Goal: Task Accomplishment & Management: Complete application form

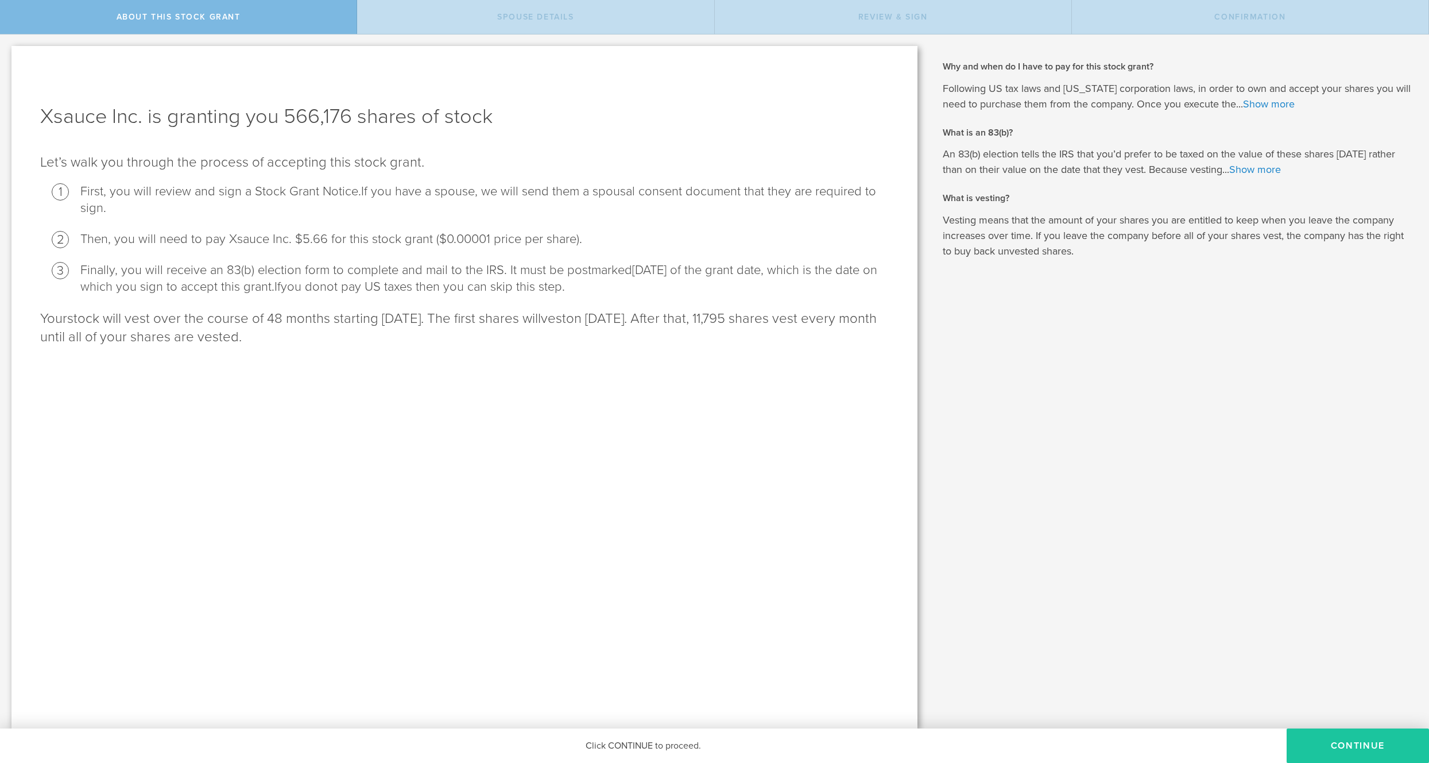
click at [1364, 748] on button "CONTINUE" at bounding box center [1358, 745] width 142 height 34
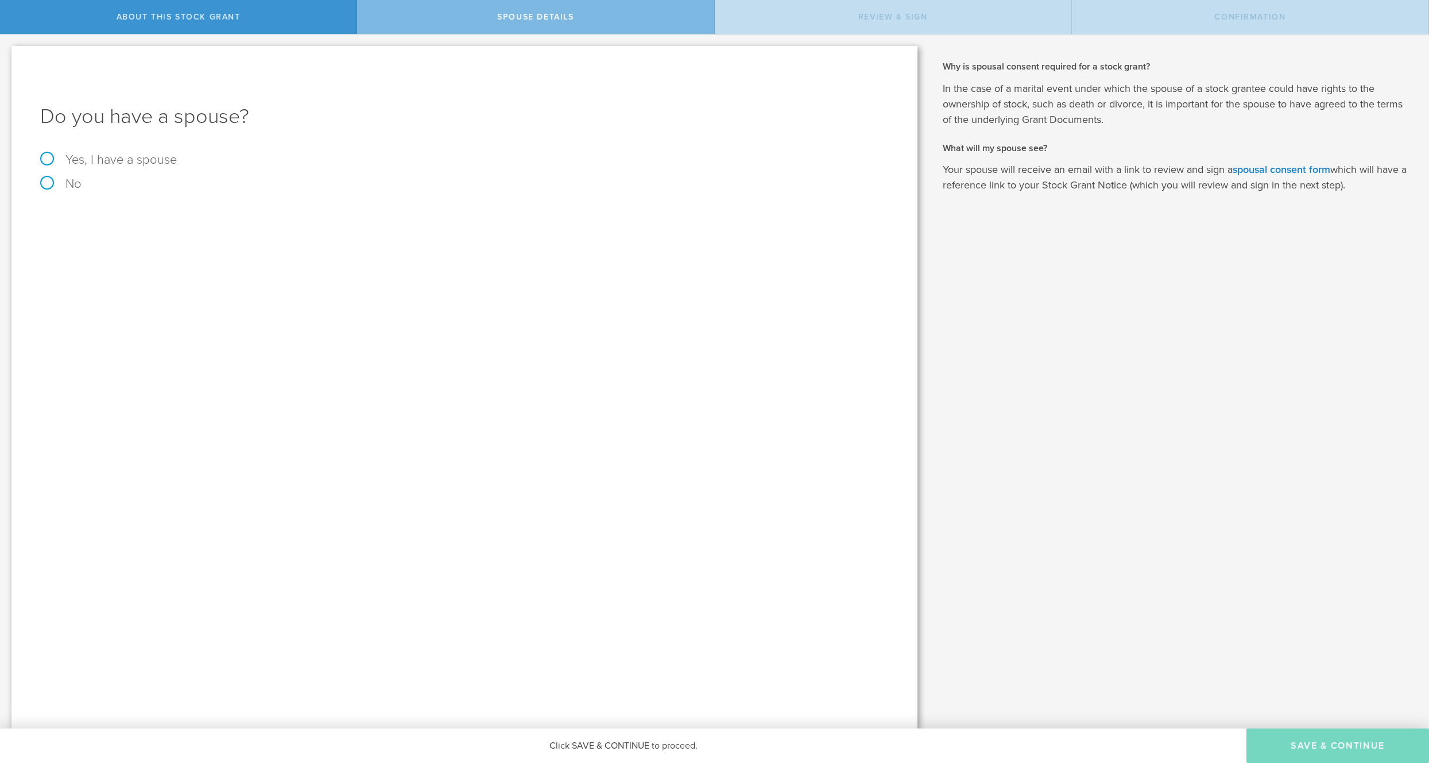
click at [43, 183] on label "No" at bounding box center [464, 183] width 849 height 13
click at [7, 53] on input "No" at bounding box center [3, 43] width 7 height 18
radio input "true"
click at [1295, 739] on button "Save & Continue" at bounding box center [1338, 745] width 183 height 34
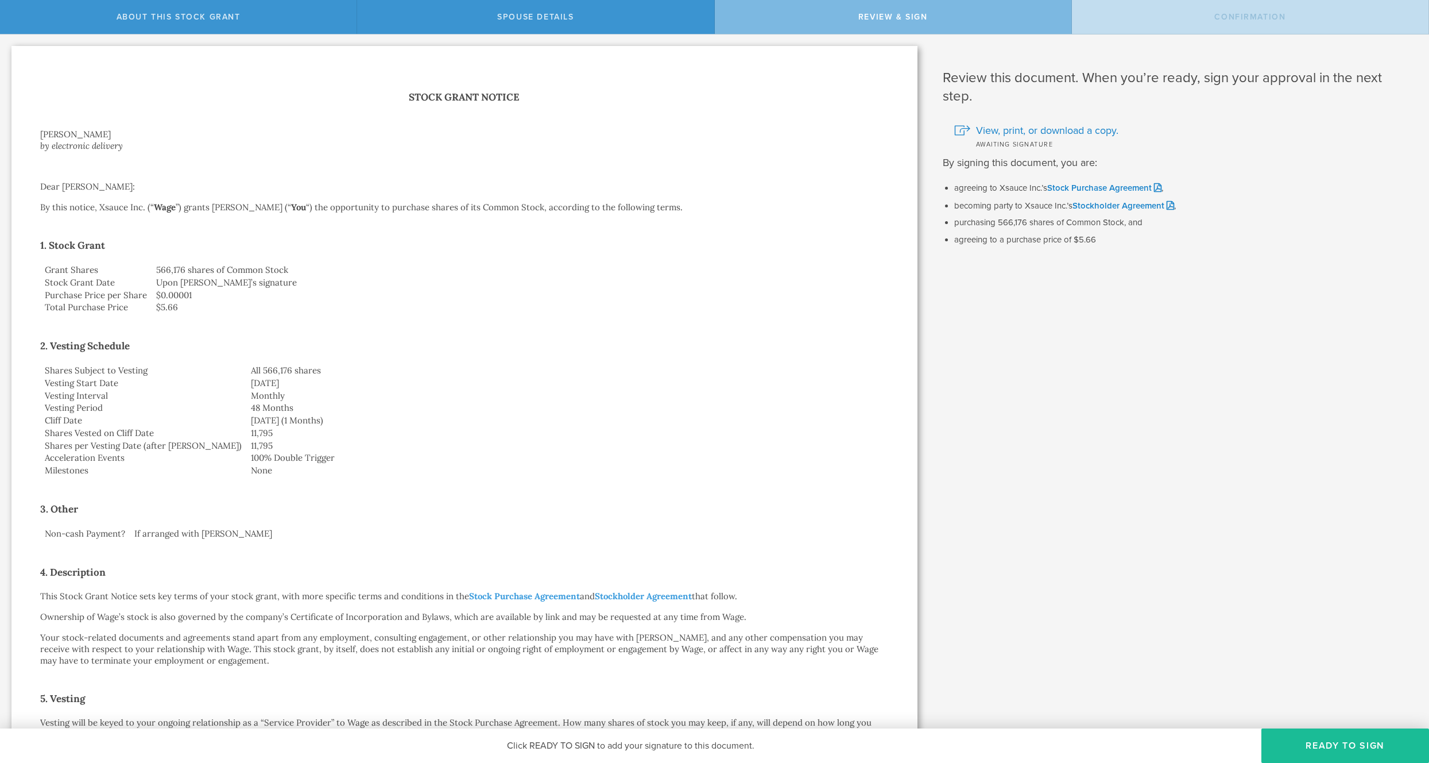
drag, startPoint x: 223, startPoint y: 311, endPoint x: 363, endPoint y: 463, distance: 206.4
click at [363, 463] on div "Stock Grant Notice [PERSON_NAME] by electronic delivery Dear [PERSON_NAME]: By …" at bounding box center [464, 609] width 849 height 1040
click at [269, 403] on td "48 Months" at bounding box center [567, 407] width 643 height 13
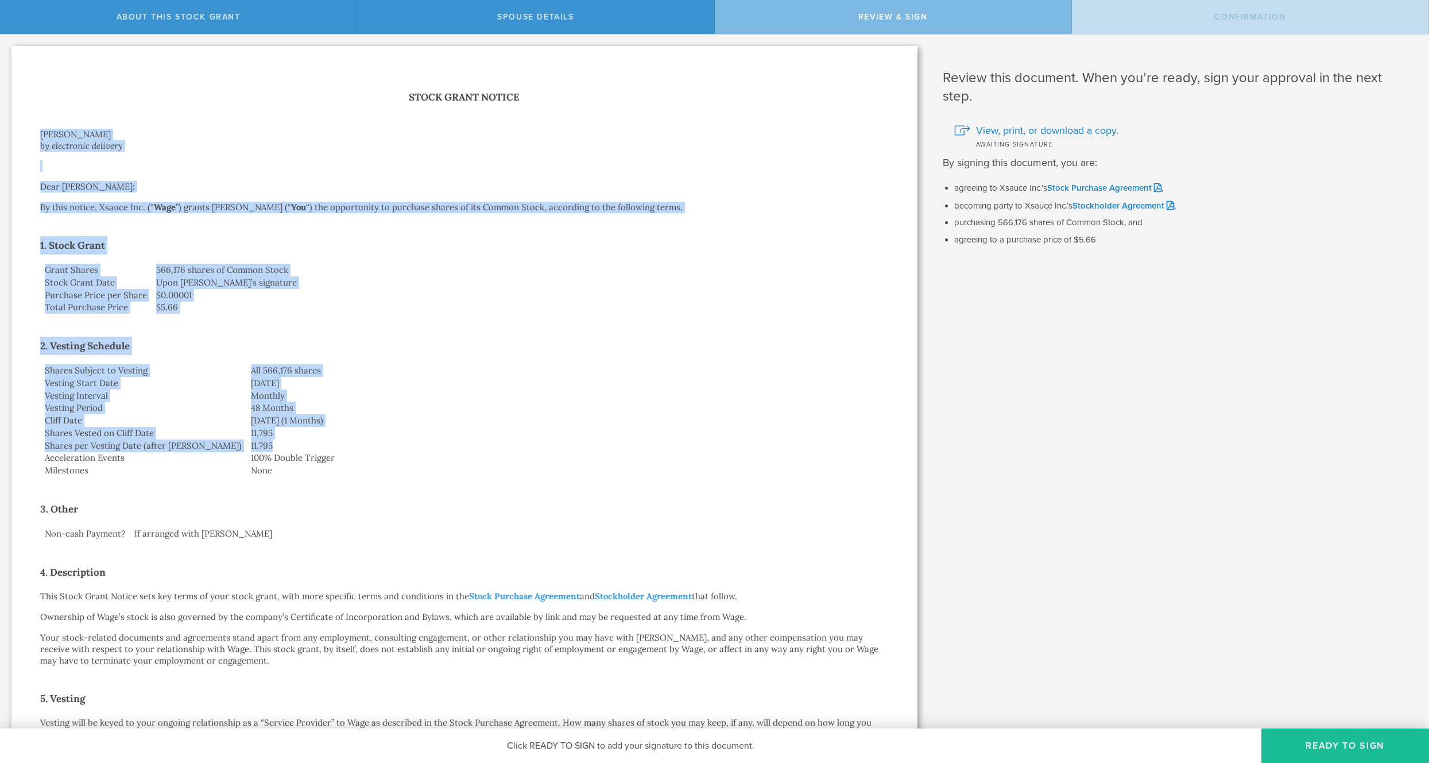
drag, startPoint x: 59, startPoint y: 128, endPoint x: 512, endPoint y: 448, distance: 555.4
click at [512, 448] on div "Stock Grant Notice [PERSON_NAME] by electronic delivery Dear [PERSON_NAME]: By …" at bounding box center [464, 609] width 849 height 1040
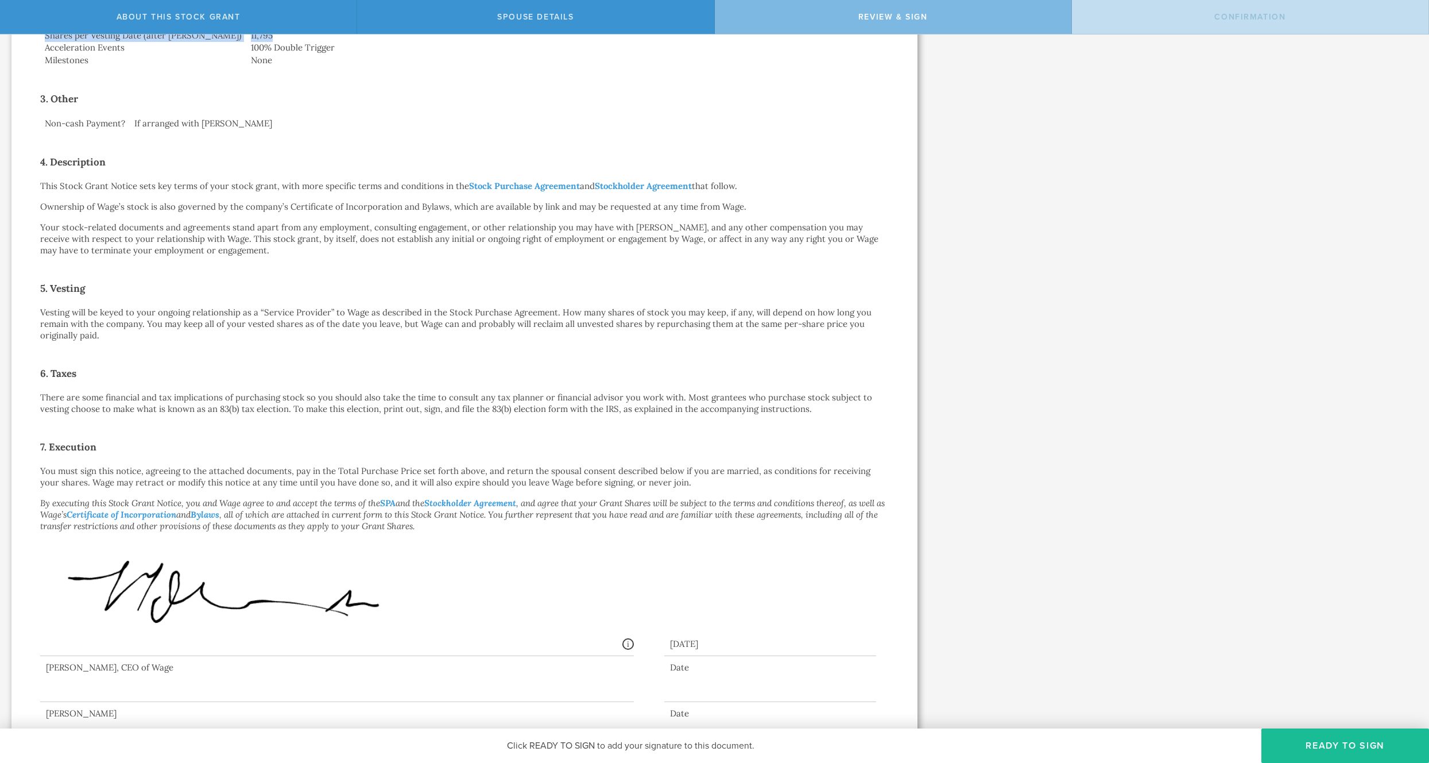
scroll to position [443, 0]
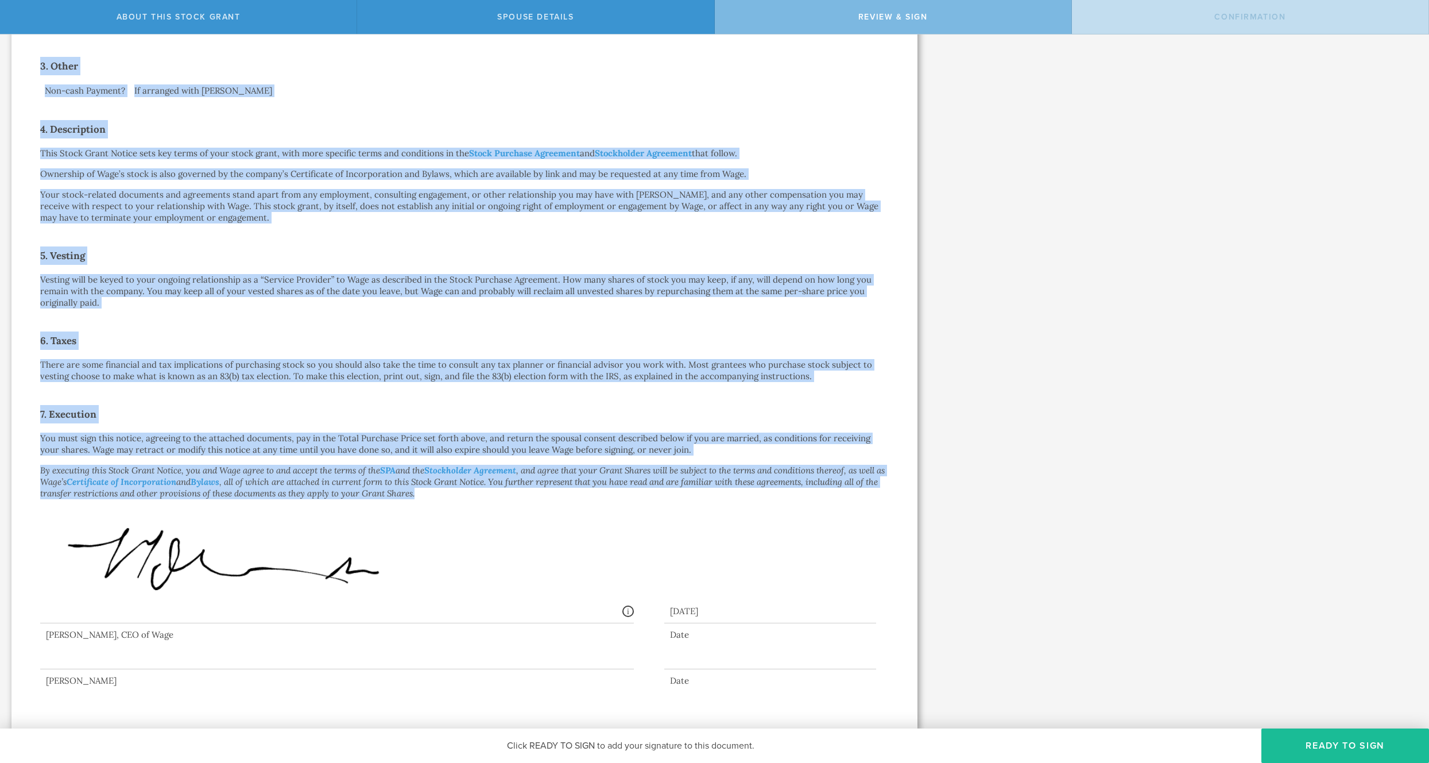
click at [508, 497] on div "Signed By: [PERSON_NAME] [PERSON_NAME][EMAIL_ADDRESS][DOMAIN_NAME] IP: [TECHNIC…" at bounding box center [337, 557] width 594 height 132
copy div "Lore Ipsu do sitametcon adipisci Elit Sedd Eius: Te inci utlabo, Etdolo Mag. (“…"
